Goal: Task Accomplishment & Management: Use online tool/utility

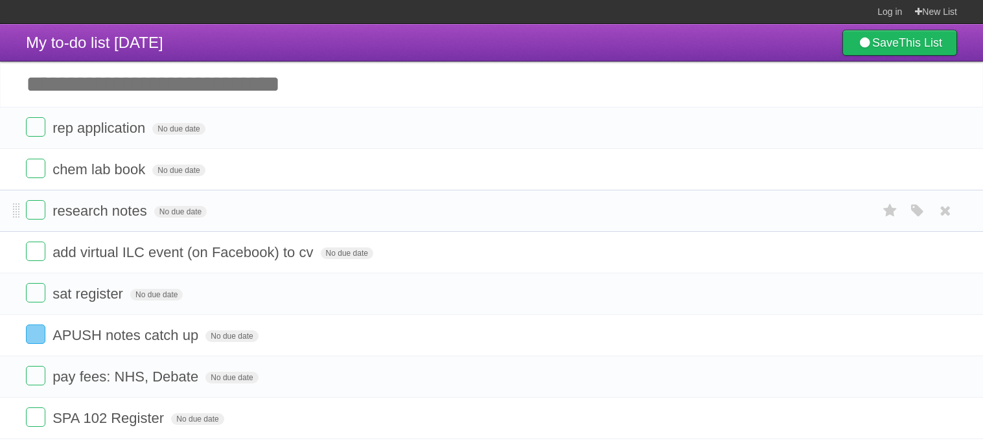
click at [334, 207] on form "research notes No due date White Red Blue Green Purple Orange" at bounding box center [491, 210] width 931 height 21
click at [321, 83] on input "Add another task" at bounding box center [491, 84] width 983 height 45
type input "*******"
click input "*********" at bounding box center [0, 0] width 0 height 0
